Goal: Download file/media

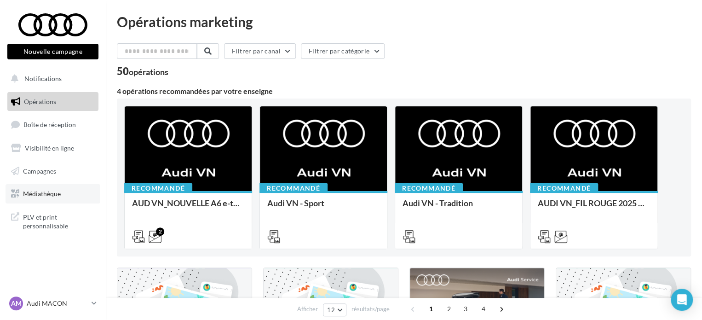
click at [49, 193] on span "Médiathèque" at bounding box center [42, 193] width 38 height 8
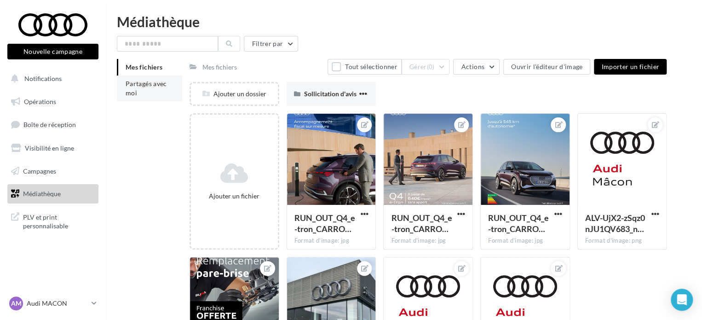
click at [156, 89] on li "Partagés avec moi" at bounding box center [149, 88] width 65 height 26
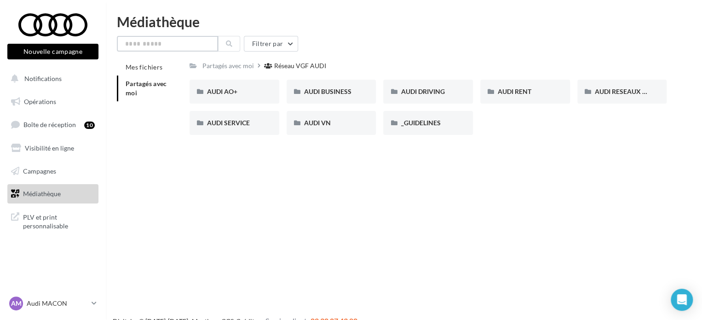
click at [186, 42] on input "text" at bounding box center [167, 44] width 101 height 16
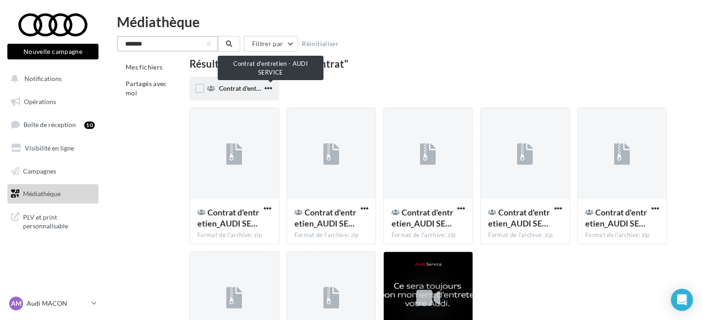
type input "*******"
click at [250, 88] on span "Contrat d'entretien - AUDI SERVICE" at bounding box center [270, 88] width 102 height 8
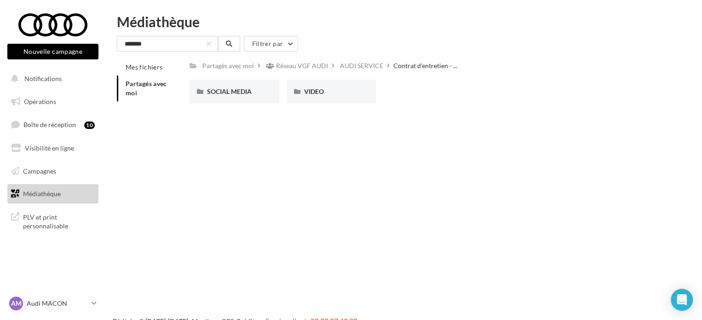
click at [355, 140] on div "Nouvelle campagne Nouvelle campagne Notifications Opérations Boîte de réception…" at bounding box center [351, 175] width 702 height 320
click at [46, 305] on p "Audi MACON" at bounding box center [57, 302] width 61 height 9
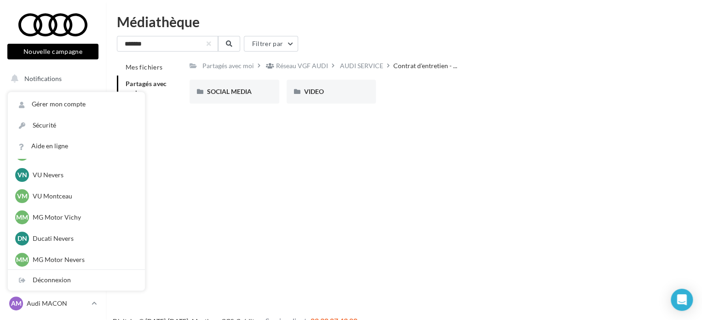
scroll to position [698, 0]
click at [51, 193] on p "VU Montceau" at bounding box center [83, 194] width 101 height 9
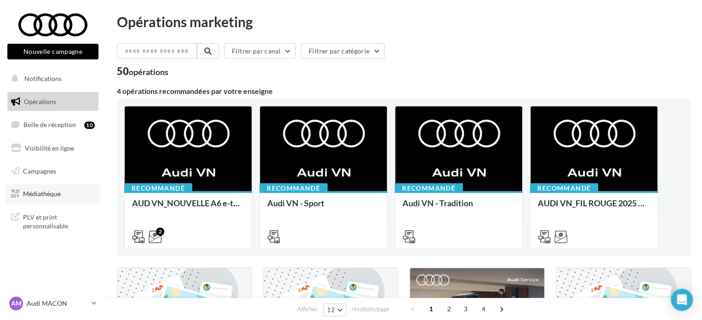
click at [40, 191] on span "Médiathèque" at bounding box center [42, 193] width 38 height 8
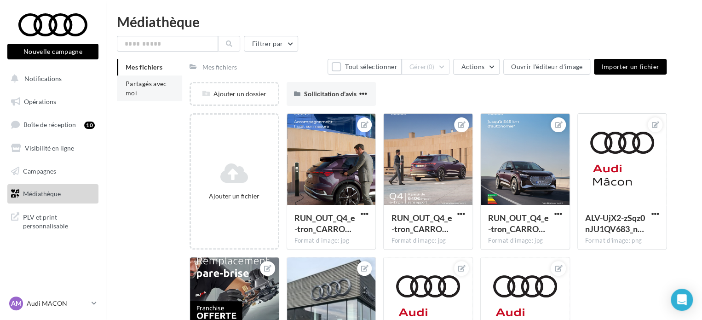
click at [148, 88] on li "Partagés avec moi" at bounding box center [149, 88] width 65 height 26
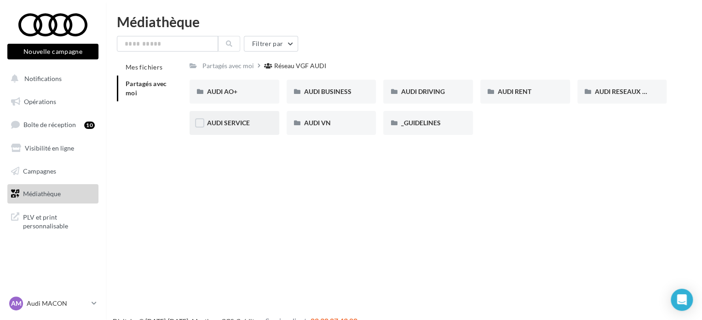
click at [240, 122] on span "AUDI SERVICE" at bounding box center [228, 123] width 43 height 8
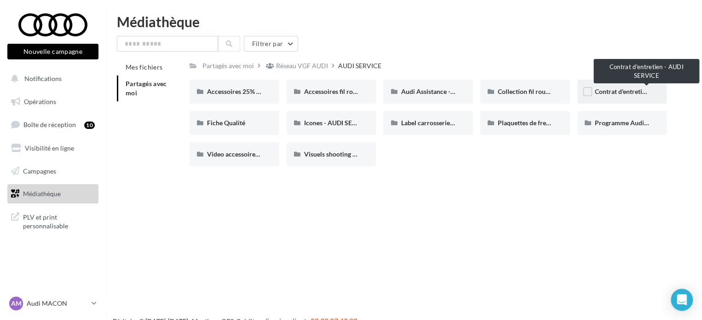
click at [624, 91] on span "Contrat d'entretien - AUDI SERVICE" at bounding box center [646, 91] width 102 height 8
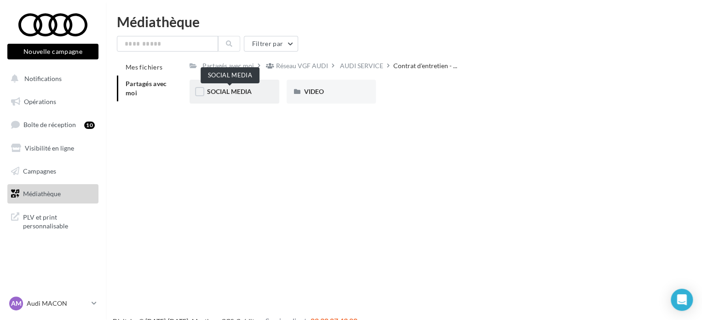
click at [231, 92] on span "SOCIAL MEDIA" at bounding box center [229, 91] width 45 height 8
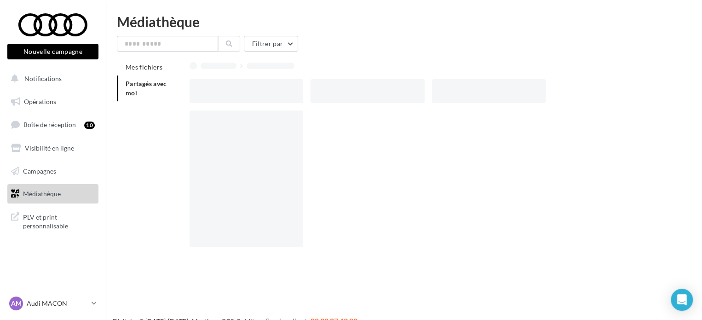
click at [231, 92] on div at bounding box center [246, 91] width 114 height 24
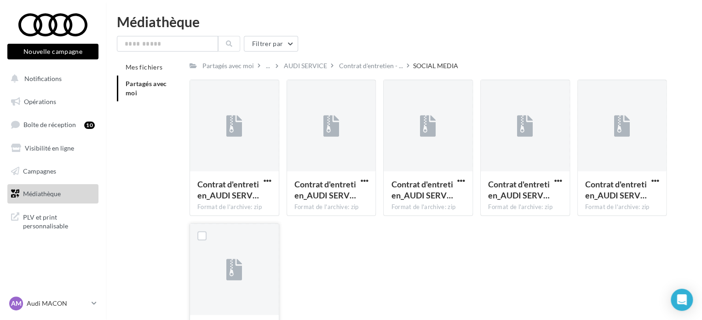
scroll to position [86, 0]
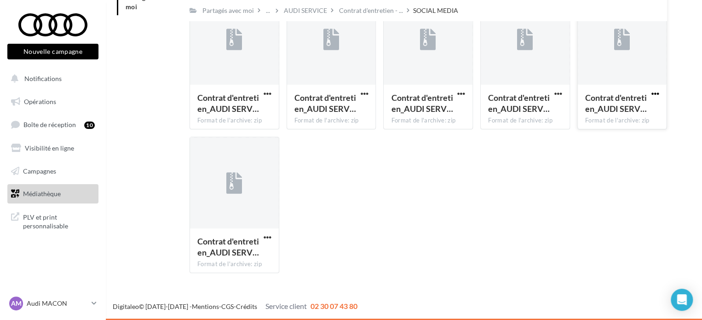
click at [655, 93] on span "button" at bounding box center [655, 94] width 8 height 8
click at [607, 114] on button "Télécharger" at bounding box center [614, 112] width 92 height 24
click at [49, 217] on span "PLV et print personnalisable" at bounding box center [59, 221] width 72 height 20
